Goal: Task Accomplishment & Management: Manage account settings

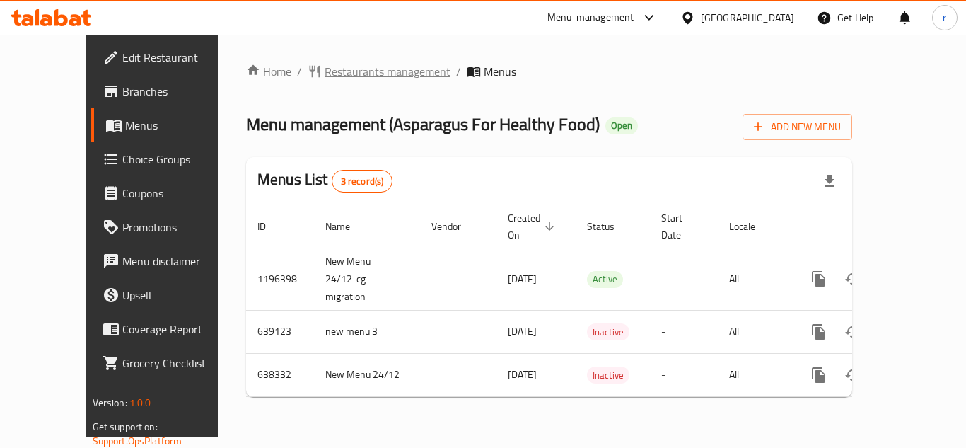
click at [335, 72] on span "Restaurants management" at bounding box center [388, 71] width 126 height 17
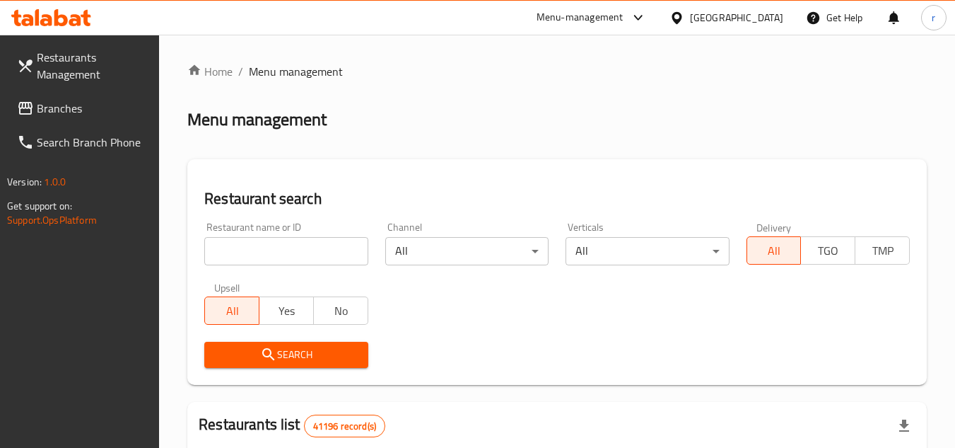
click at [303, 247] on div at bounding box center [477, 224] width 955 height 448
click at [303, 247] on input "search" at bounding box center [285, 251] width 163 height 28
paste input "633620"
type input "633620"
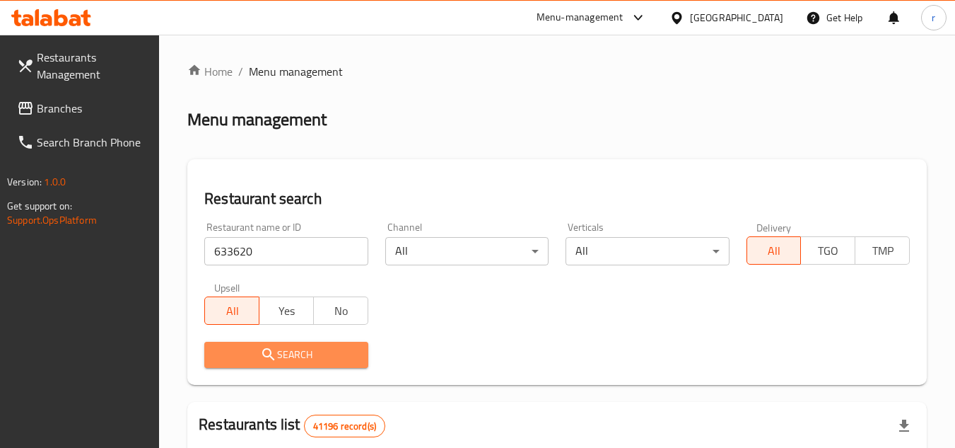
click at [260, 344] on button "Search" at bounding box center [285, 354] width 163 height 26
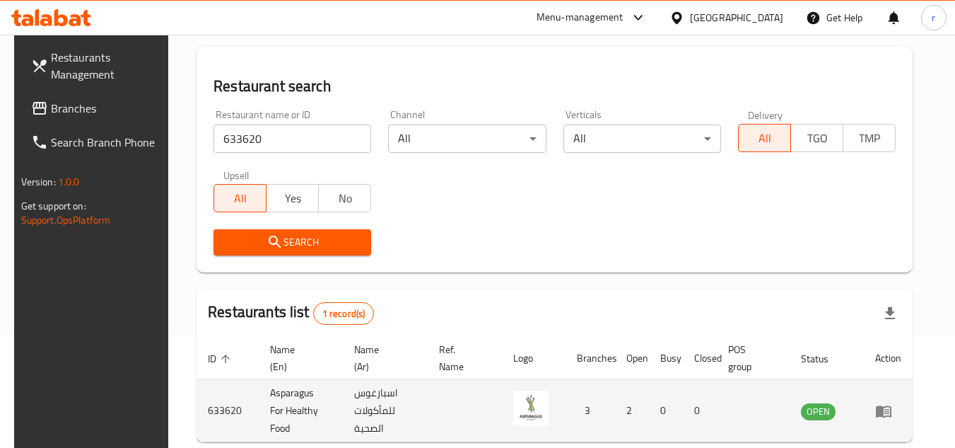
scroll to position [183, 0]
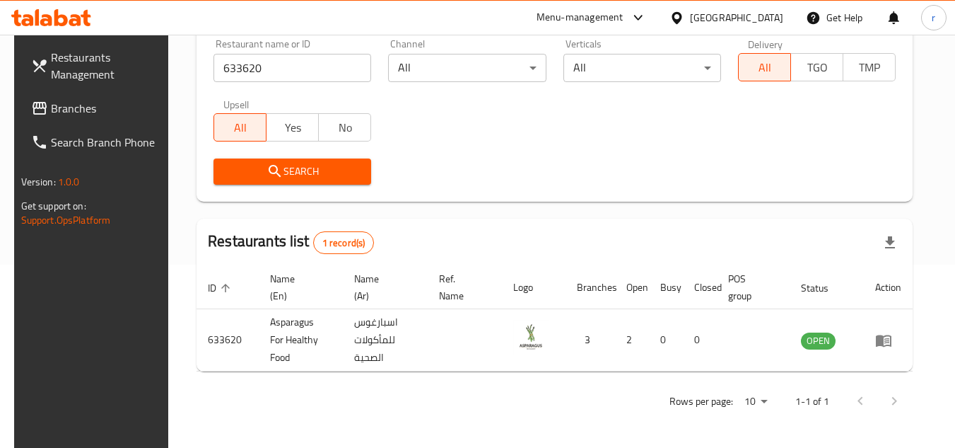
click at [703, 21] on div "United Arab Emirates" at bounding box center [736, 18] width 93 height 16
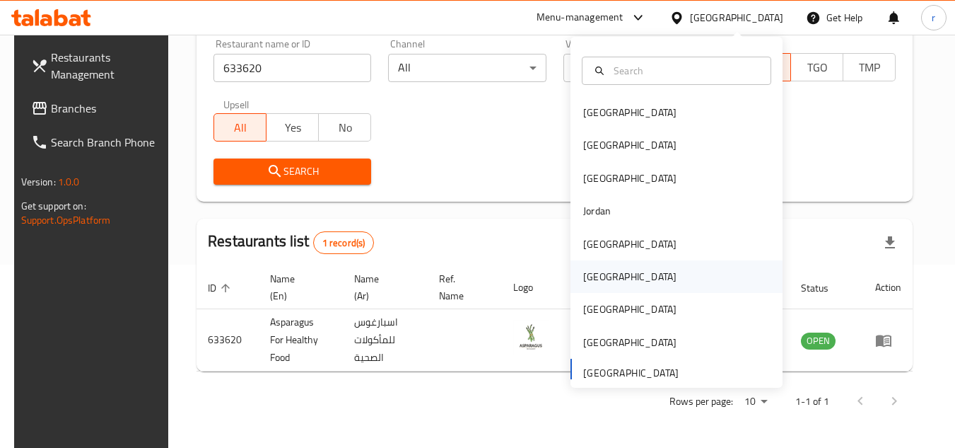
click at [597, 269] on div "[GEOGRAPHIC_DATA]" at bounding box center [629, 277] width 93 height 16
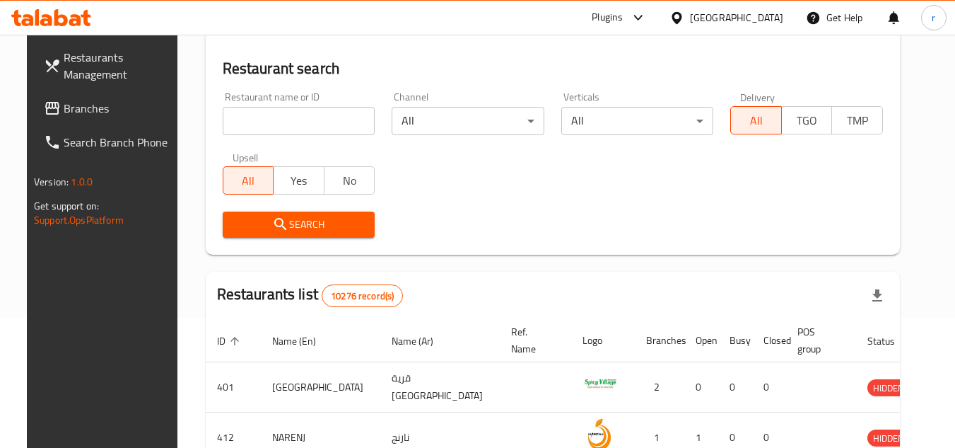
scroll to position [183, 0]
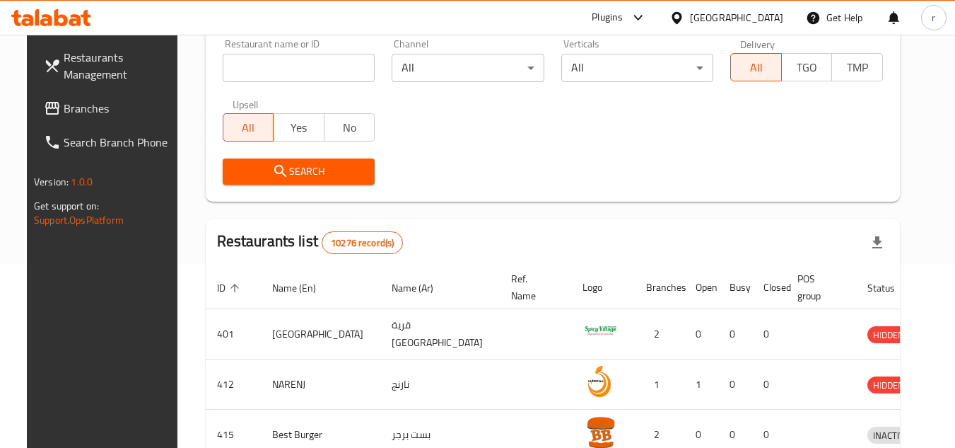
click at [78, 96] on link "Branches" at bounding box center [110, 108] width 154 height 34
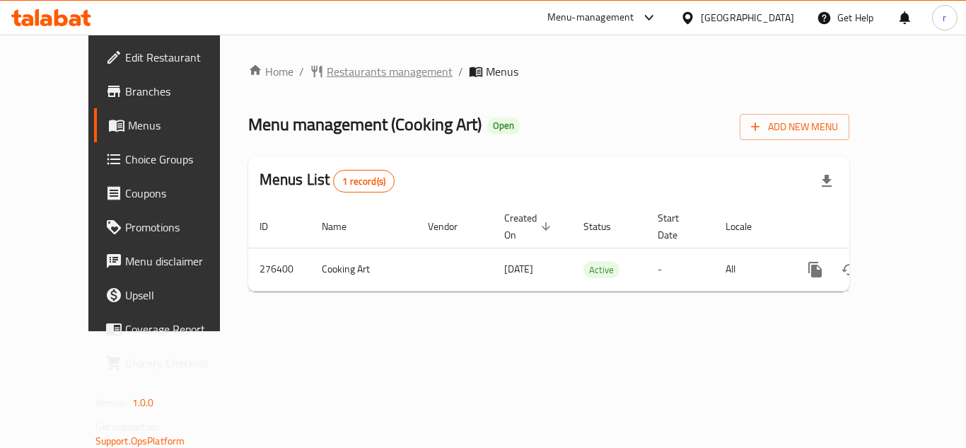
click at [338, 74] on span "Restaurants management" at bounding box center [390, 71] width 126 height 17
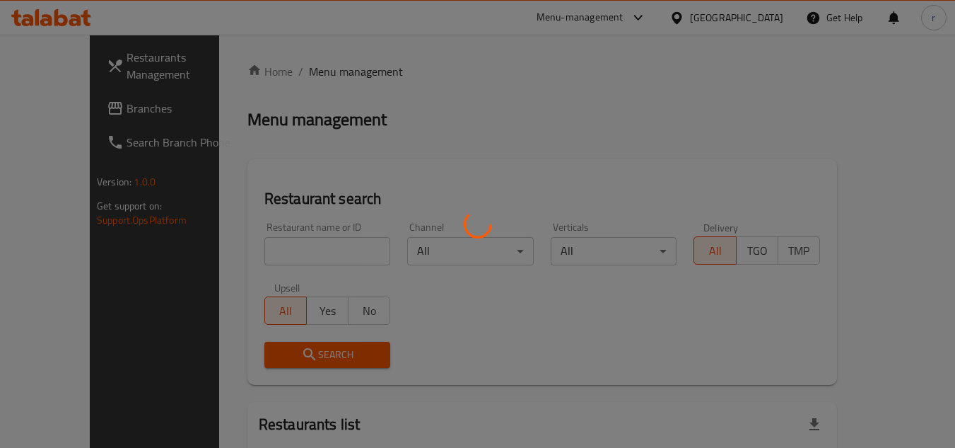
click at [293, 248] on div at bounding box center [477, 224] width 955 height 448
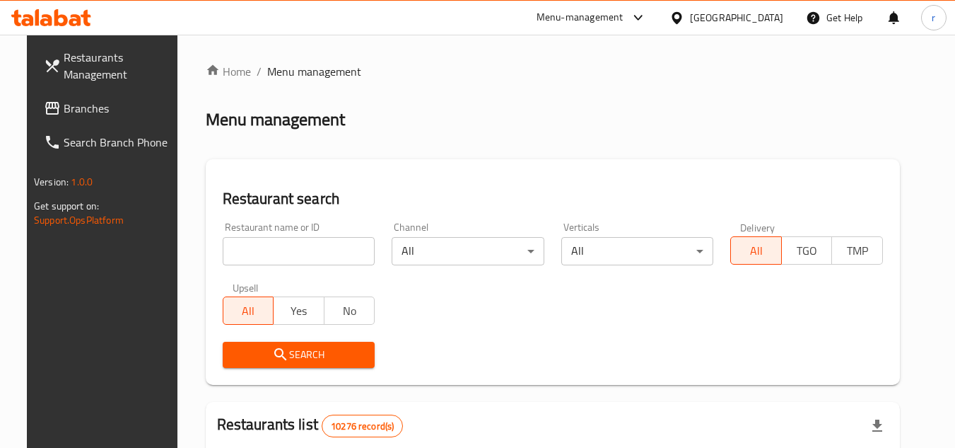
click at [293, 248] on input "search" at bounding box center [299, 251] width 153 height 28
paste input "628028"
type input "628028"
click at [250, 354] on span "Search" at bounding box center [299, 355] width 130 height 18
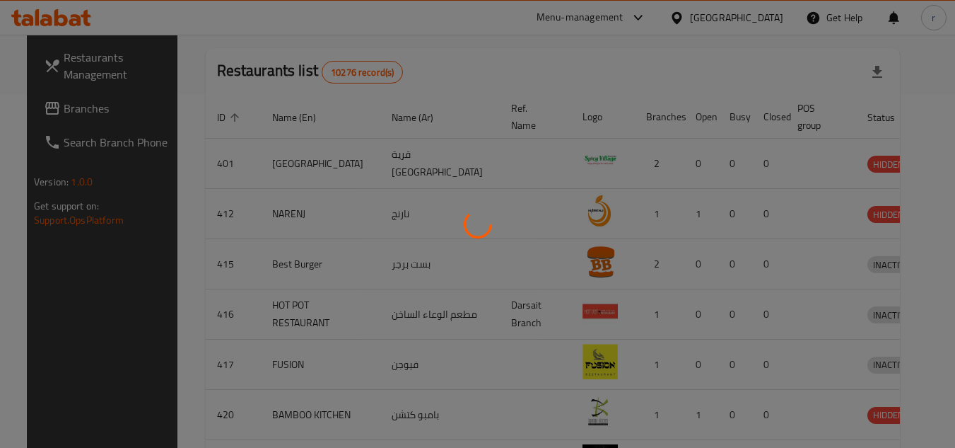
scroll to position [171, 0]
